Goal: Book appointment/travel/reservation

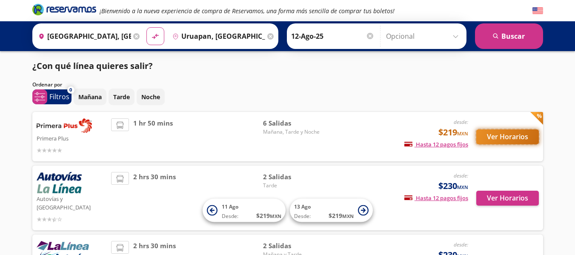
click at [526, 143] on button "Ver Horarios" at bounding box center [507, 136] width 63 height 15
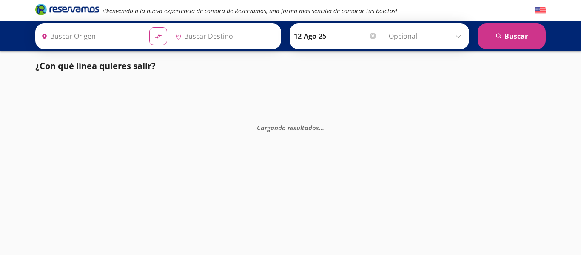
type input "[GEOGRAPHIC_DATA], [GEOGRAPHIC_DATA]"
type input "Apatzingán, [GEOGRAPHIC_DATA]"
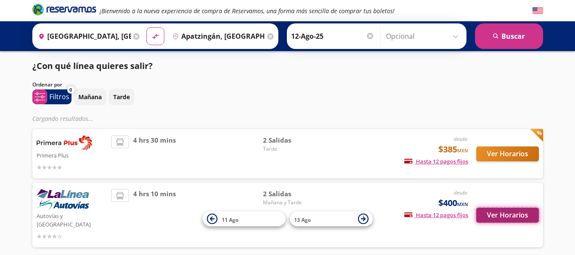
click at [494, 214] on button "Ver Horarios" at bounding box center [507, 215] width 63 height 15
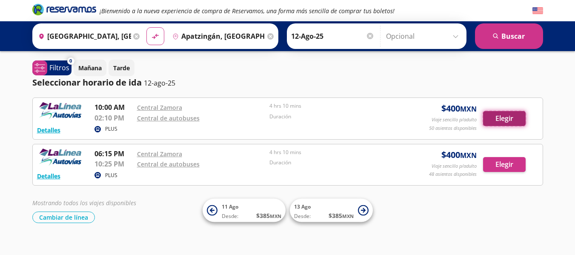
click at [506, 118] on button "Elegir" at bounding box center [504, 118] width 43 height 15
